Goal: Task Accomplishment & Management: Use online tool/utility

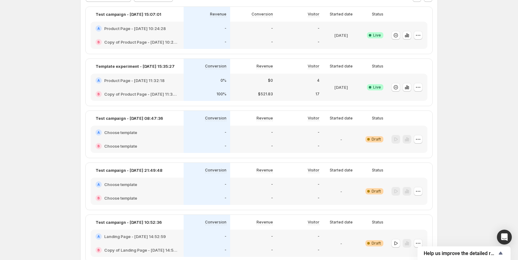
scroll to position [31, 0]
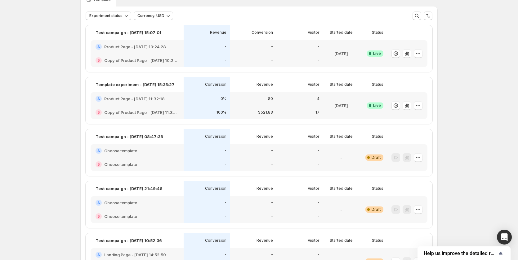
click at [223, 50] on div "-" at bounding box center [206, 47] width 39 height 6
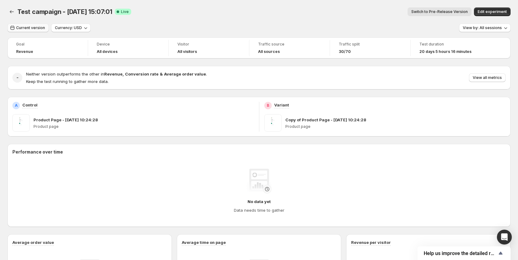
click at [30, 27] on span "Current version" at bounding box center [30, 27] width 29 height 5
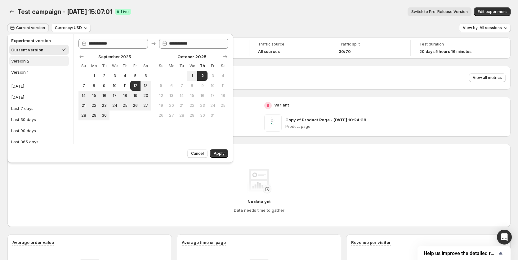
click at [28, 61] on div "Version 2" at bounding box center [20, 61] width 18 height 6
type input "**********"
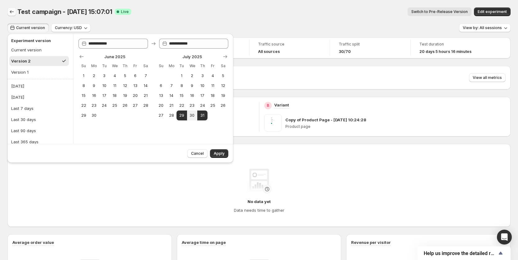
click at [10, 11] on icon "Back" at bounding box center [12, 12] width 6 height 6
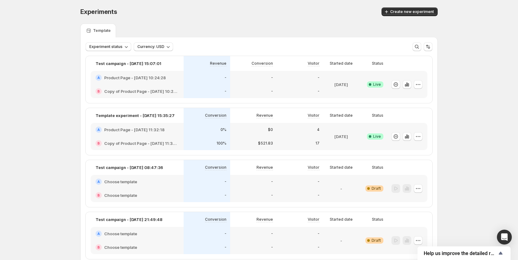
click at [183, 141] on div "B Copy of Product Page - [DATE] 11:32:18" at bounding box center [137, 144] width 93 height 14
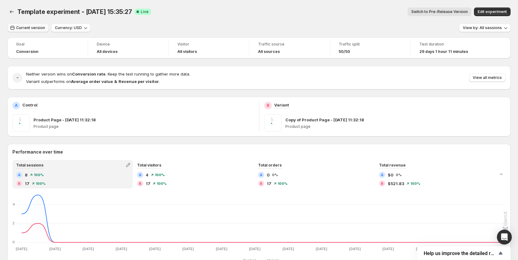
click at [20, 28] on span "Current version" at bounding box center [30, 27] width 29 height 5
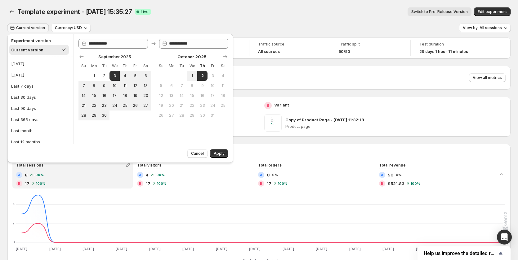
click at [229, 6] on div "Template experiment - [DATE] 15:35:27. This page is ready Template experiment -…" at bounding box center [258, 12] width 503 height 24
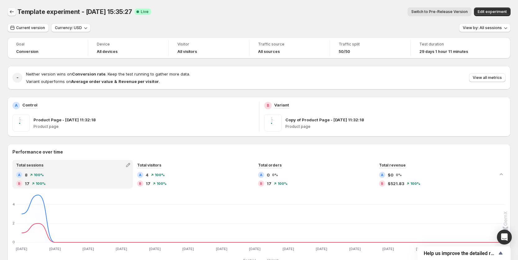
click at [12, 12] on icon "Back" at bounding box center [12, 12] width 6 height 6
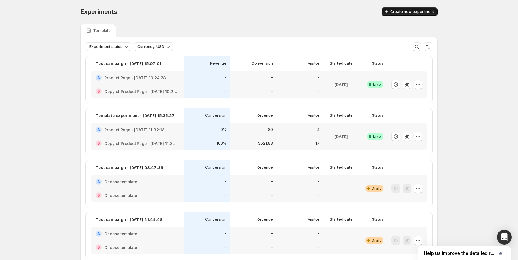
click at [421, 10] on span "Create new experiment" at bounding box center [412, 11] width 44 height 5
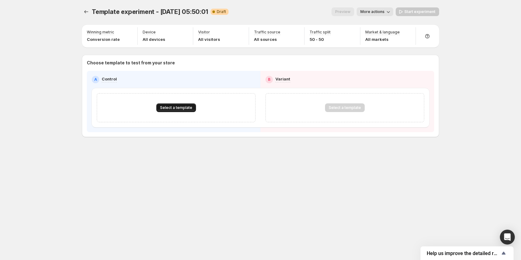
click at [177, 110] on span "Select a template" at bounding box center [176, 107] width 32 height 5
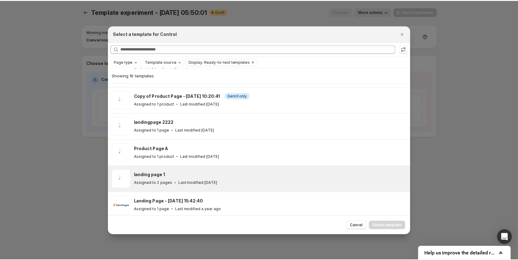
scroll to position [69, 0]
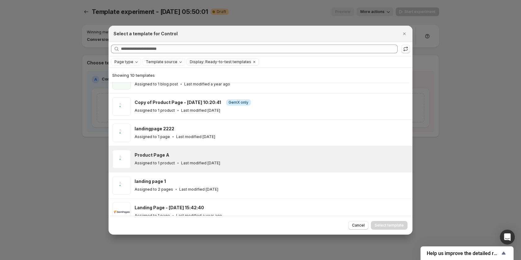
click at [238, 159] on div "Product Page A Assigned to 1 product Last modified [DATE]" at bounding box center [271, 159] width 272 height 14
click at [396, 222] on button "Select template" at bounding box center [389, 225] width 37 height 9
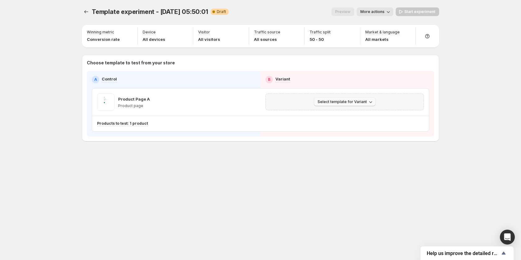
click at [346, 103] on span "Select template for Variant" at bounding box center [341, 101] width 49 height 5
click at [343, 126] on span "Create Variant based on Control" at bounding box center [345, 125] width 63 height 5
click at [416, 9] on button "Start experiment" at bounding box center [417, 11] width 43 height 9
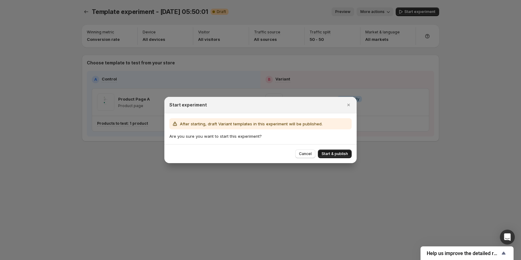
click at [330, 151] on button "Start & publish" at bounding box center [335, 154] width 34 height 9
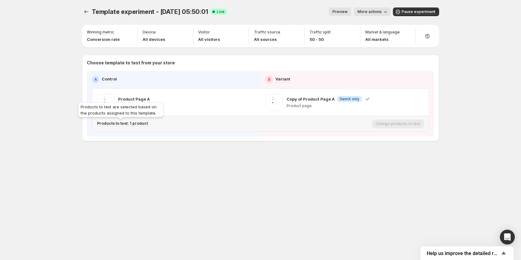
click at [135, 126] on p "Products to test: 1 product" at bounding box center [122, 123] width 51 height 5
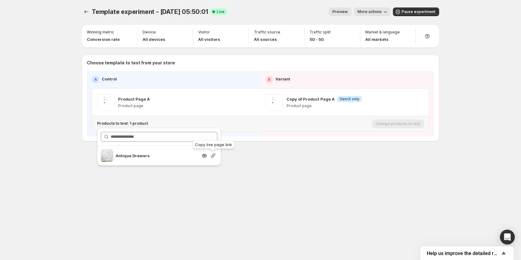
click at [213, 157] on icon "button" at bounding box center [213, 156] width 6 height 6
click at [316, 182] on div "Template experiment - [DATE] 05:50:01. This page is ready Template experiment -…" at bounding box center [260, 130] width 372 height 260
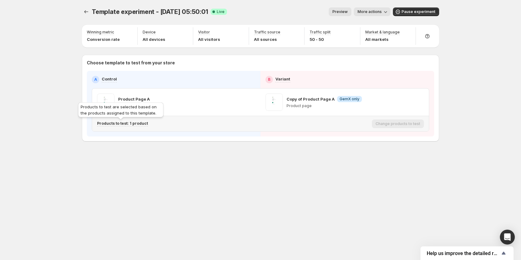
click at [133, 124] on p "Products to test: 1 product" at bounding box center [122, 123] width 51 height 5
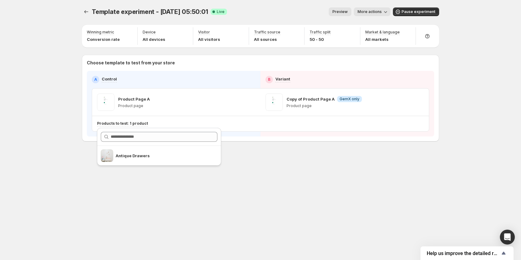
click at [193, 219] on div "Template experiment - [DATE] 05:50:01. This page is ready Template experiment -…" at bounding box center [260, 130] width 372 height 260
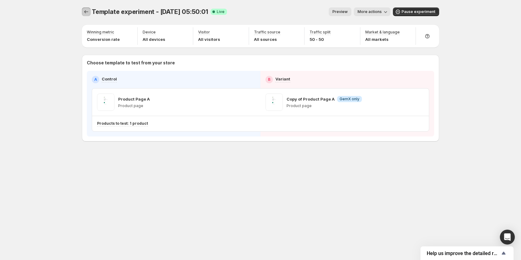
click at [85, 12] on icon "Experiments" at bounding box center [86, 12] width 6 height 6
